Goal: Task Accomplishment & Management: Use online tool/utility

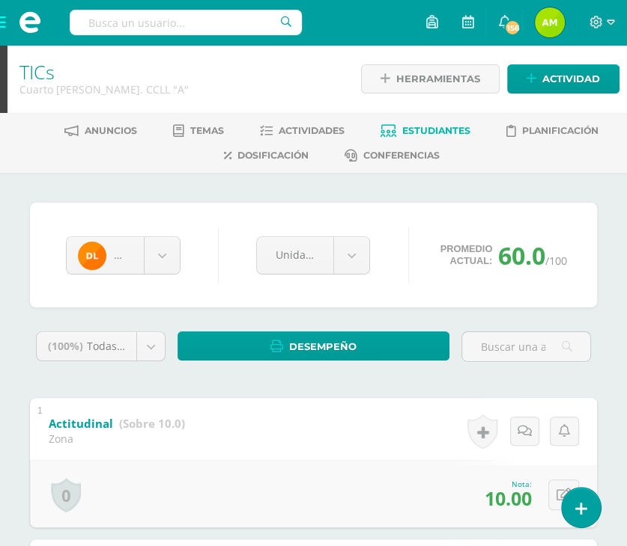
click at [435, 122] on link "Estudiantes" at bounding box center [425, 131] width 90 height 24
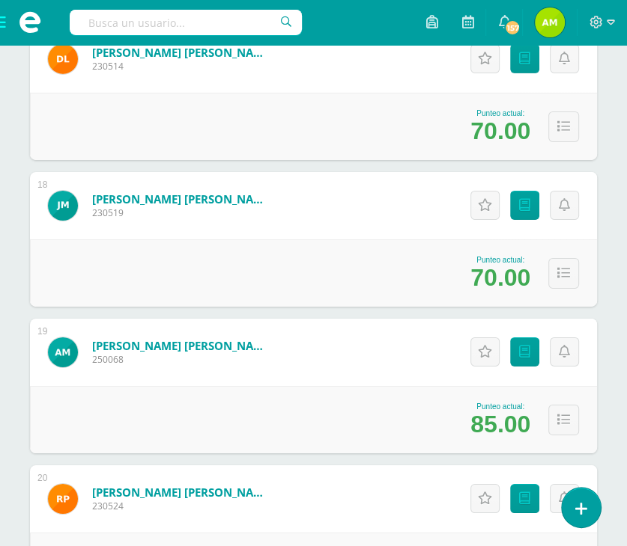
scroll to position [2695, 0]
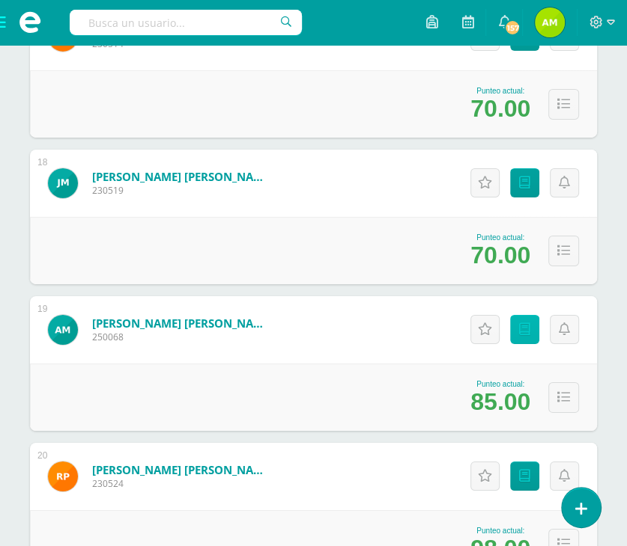
click at [519, 336] on link "Punteos" at bounding box center [524, 329] width 29 height 29
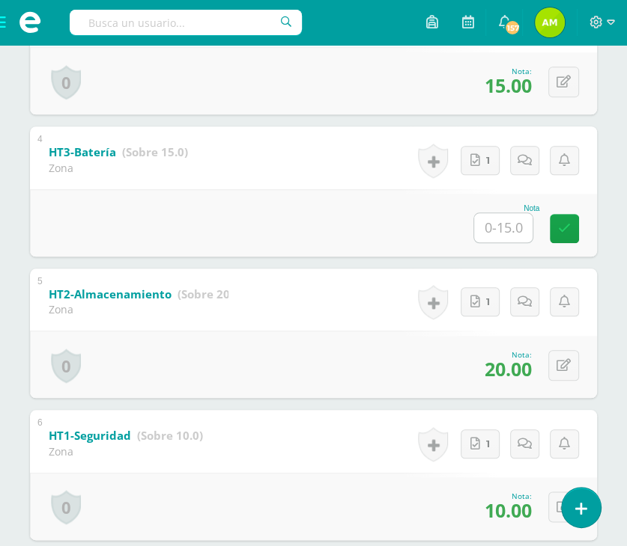
scroll to position [568, 0]
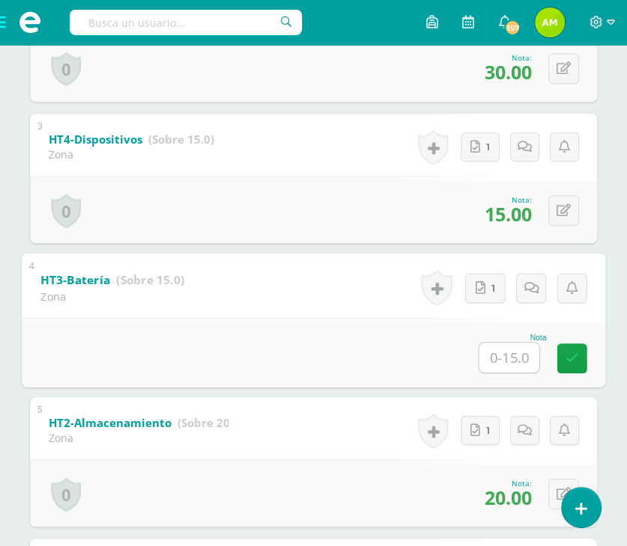
click at [502, 359] on input "text" at bounding box center [509, 358] width 60 height 30
type input "15"
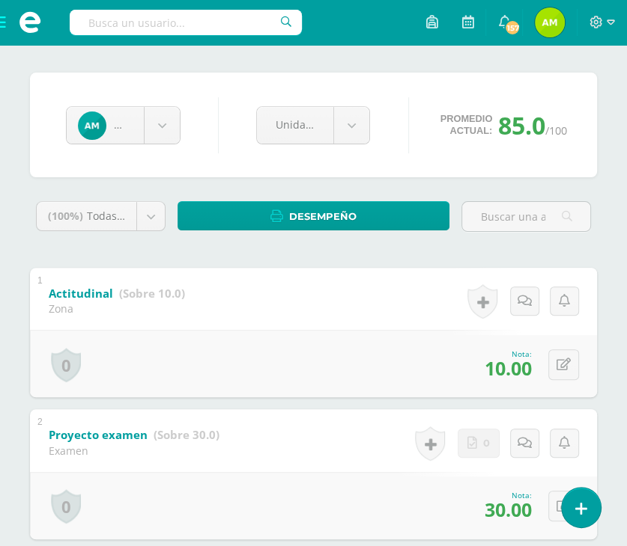
scroll to position [0, 0]
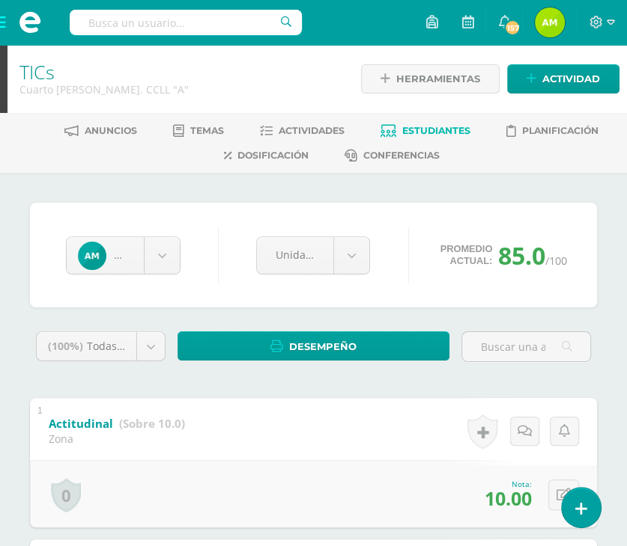
click at [443, 125] on span "Estudiantes" at bounding box center [436, 130] width 68 height 11
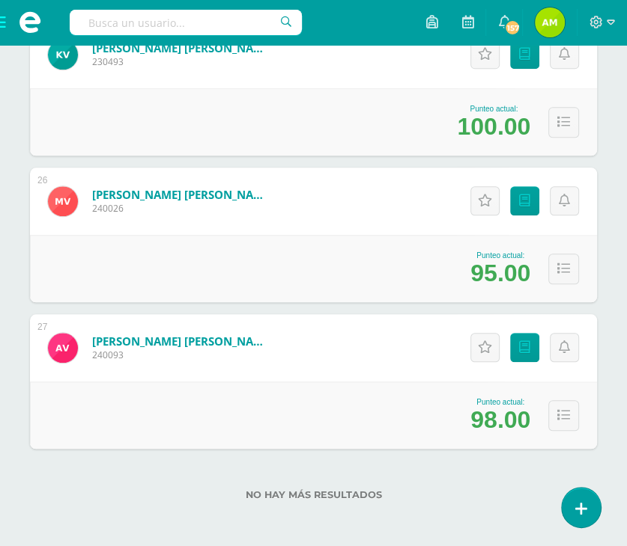
scroll to position [3853, 0]
